Goal: Transaction & Acquisition: Purchase product/service

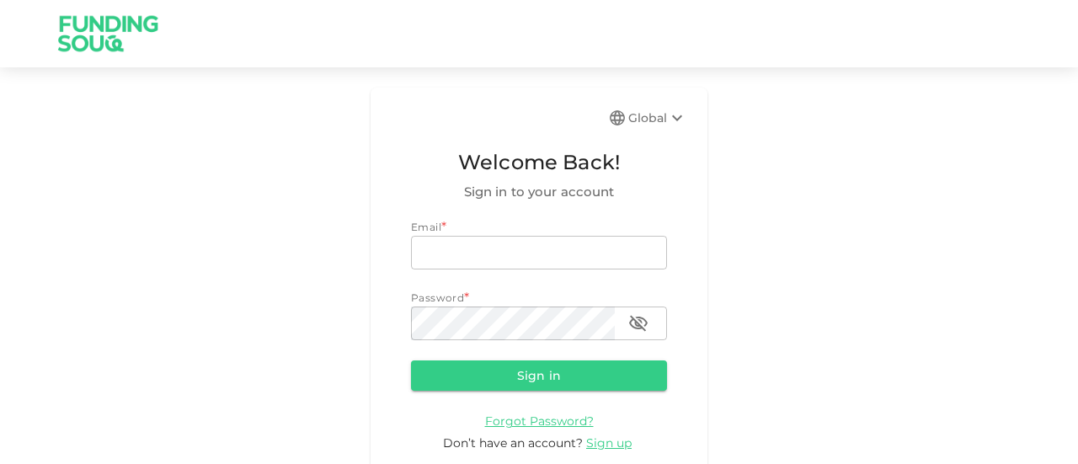
type input "[EMAIL_ADDRESS][PERSON_NAME][DOMAIN_NAME]"
click at [552, 373] on button "Sign in" at bounding box center [539, 375] width 256 height 30
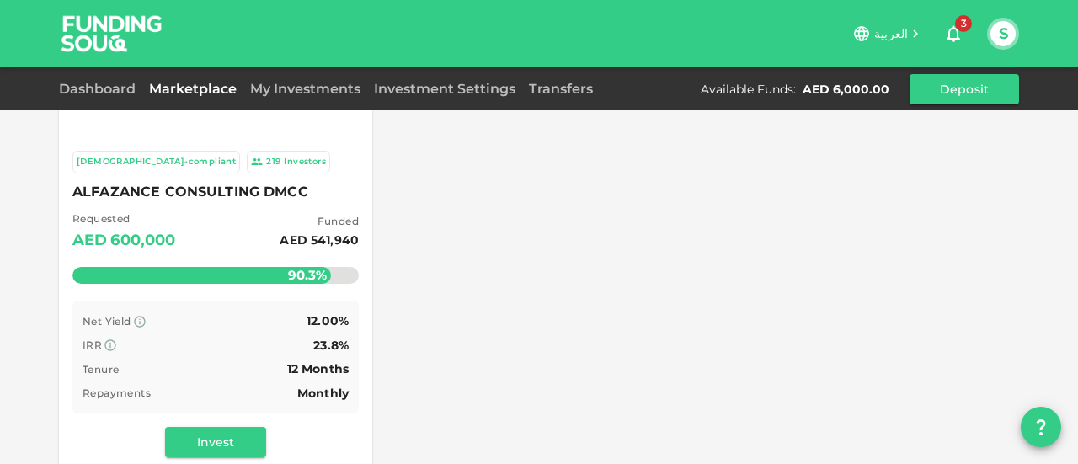
scroll to position [223, 0]
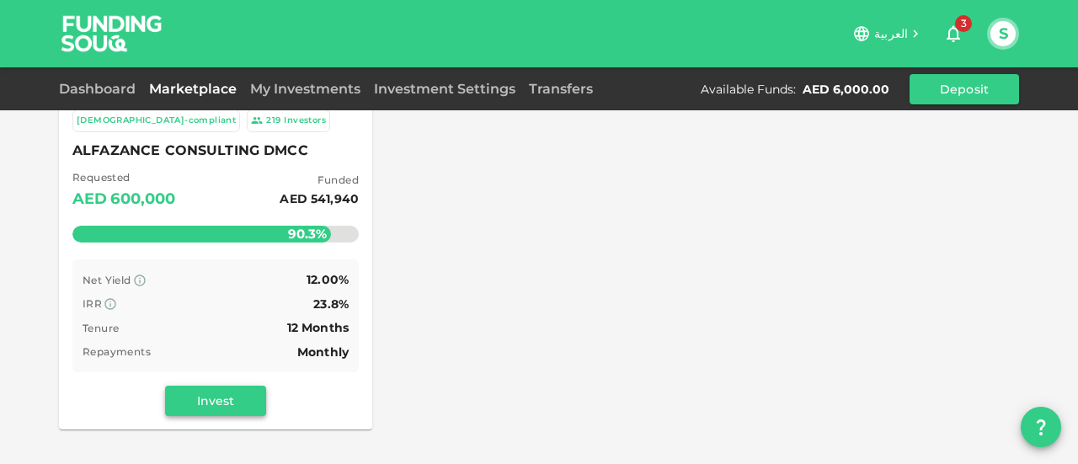
click at [229, 401] on button "Invest" at bounding box center [215, 401] width 101 height 30
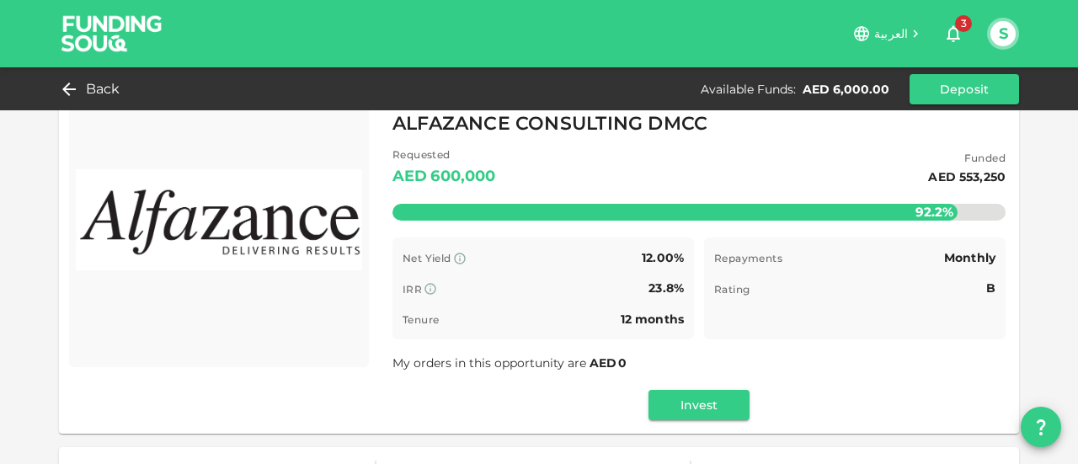
scroll to position [44, 0]
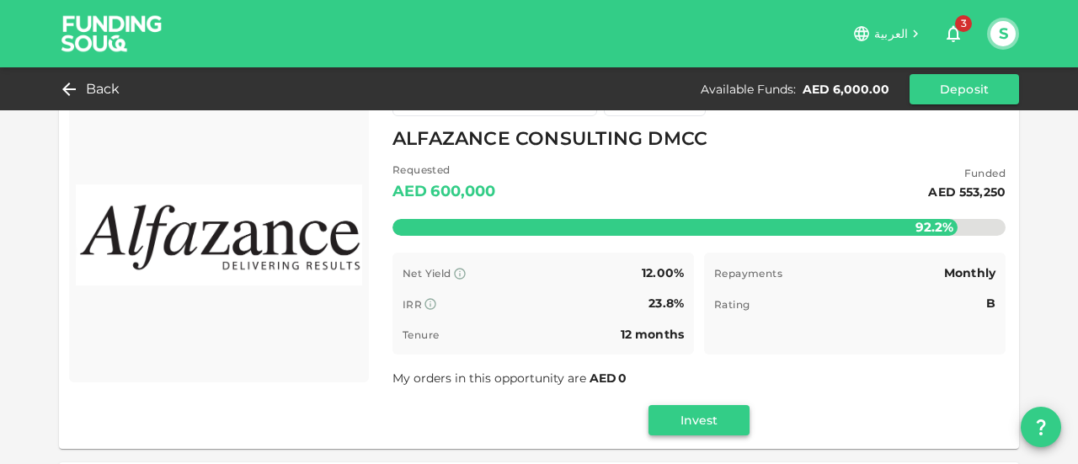
click at [680, 420] on button "Invest" at bounding box center [698, 420] width 101 height 30
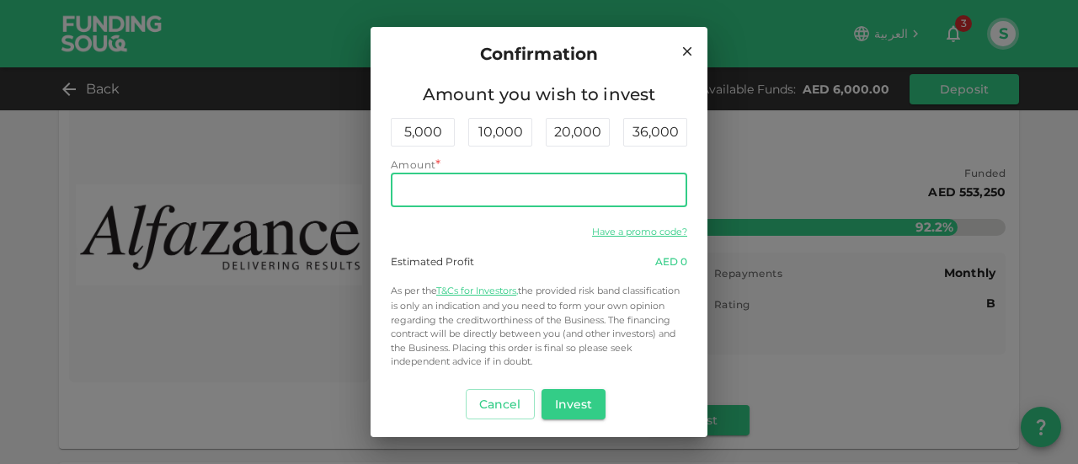
click at [440, 196] on input "Amount" at bounding box center [539, 190] width 296 height 34
type input "6,000"
click at [569, 411] on button "Invest" at bounding box center [573, 404] width 65 height 30
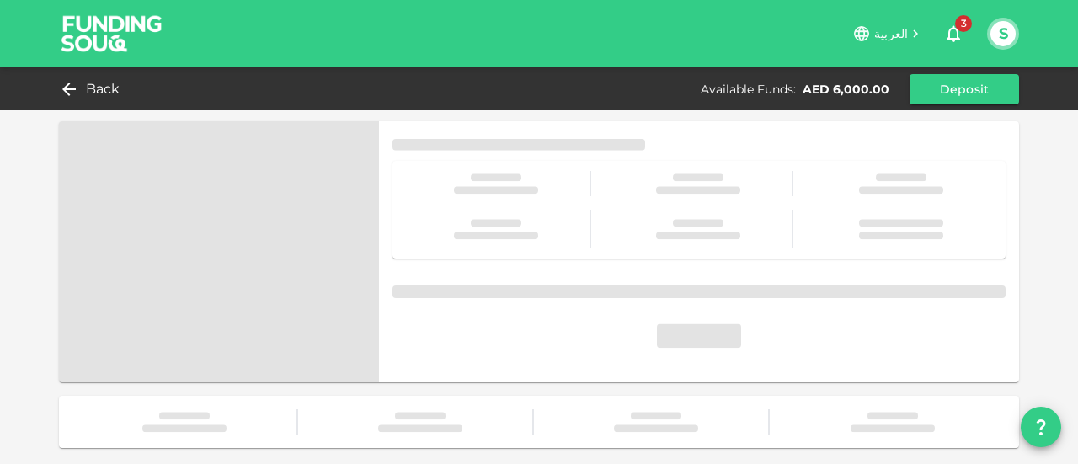
scroll to position [0, 0]
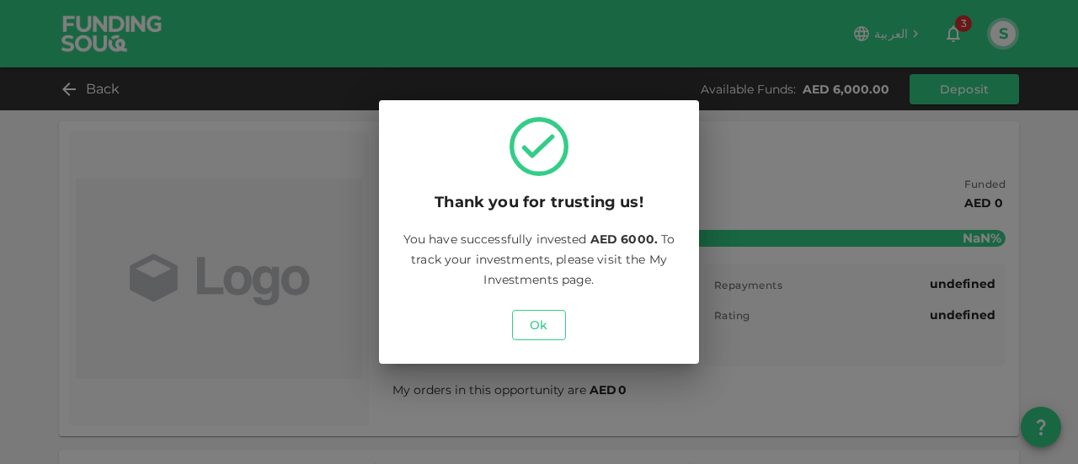
click at [542, 323] on button "Ok" at bounding box center [539, 325] width 54 height 30
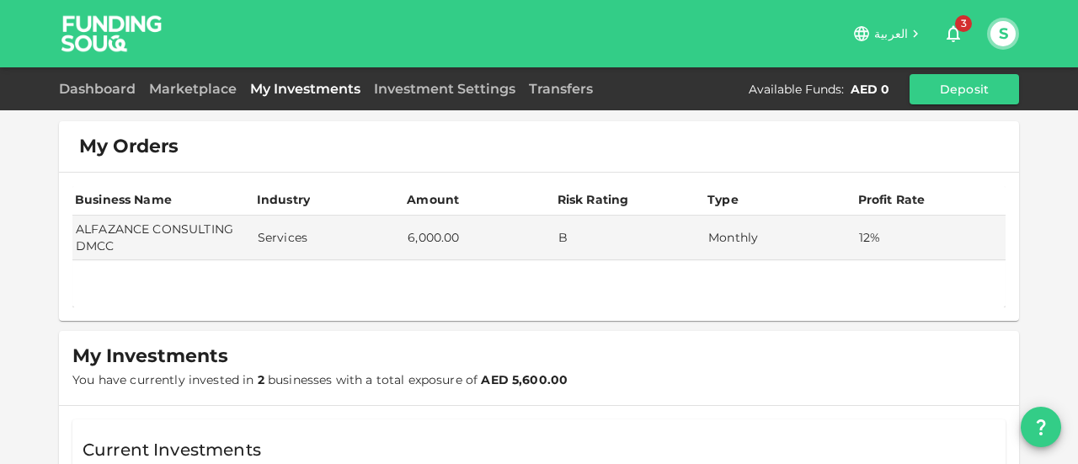
click at [200, 69] on div "Dashboard Marketplace My Investments Investment Settings Transfers Available Fu…" at bounding box center [539, 88] width 1078 height 43
click at [102, 83] on link "Dashboard" at bounding box center [100, 89] width 83 height 16
